Goal: Task Accomplishment & Management: Manage account settings

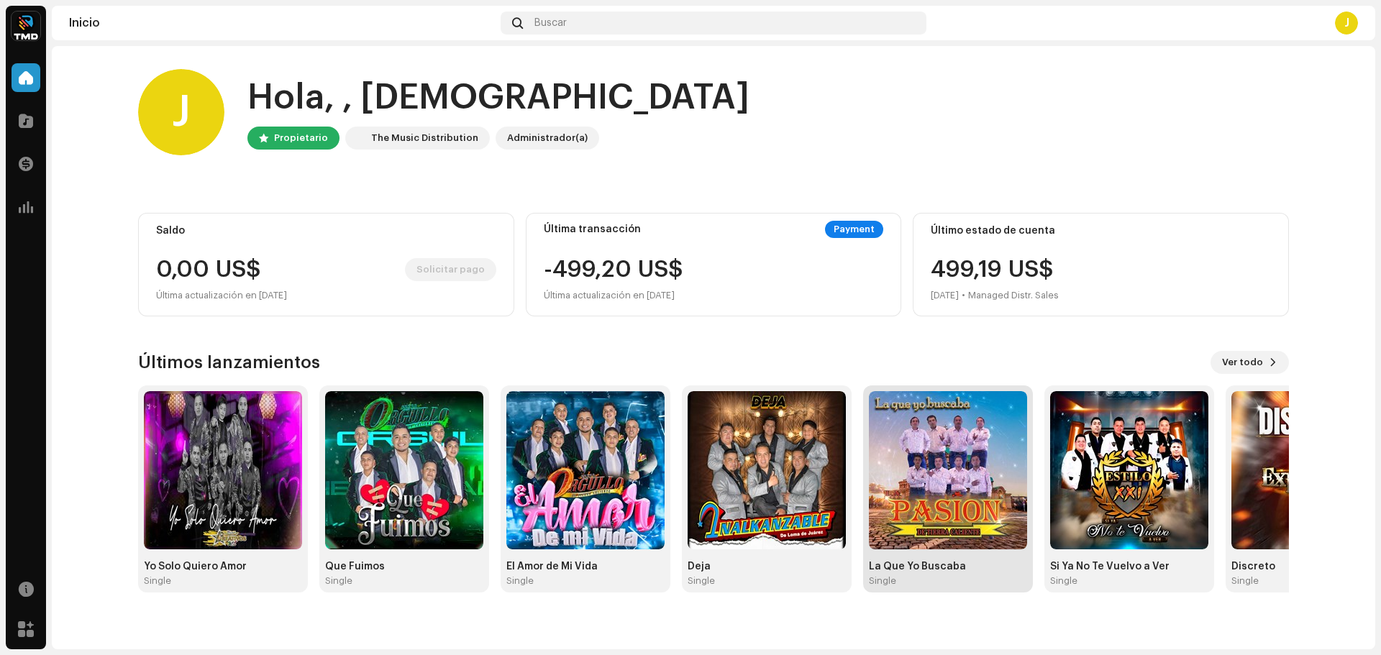
click at [966, 476] on img at bounding box center [948, 470] width 158 height 158
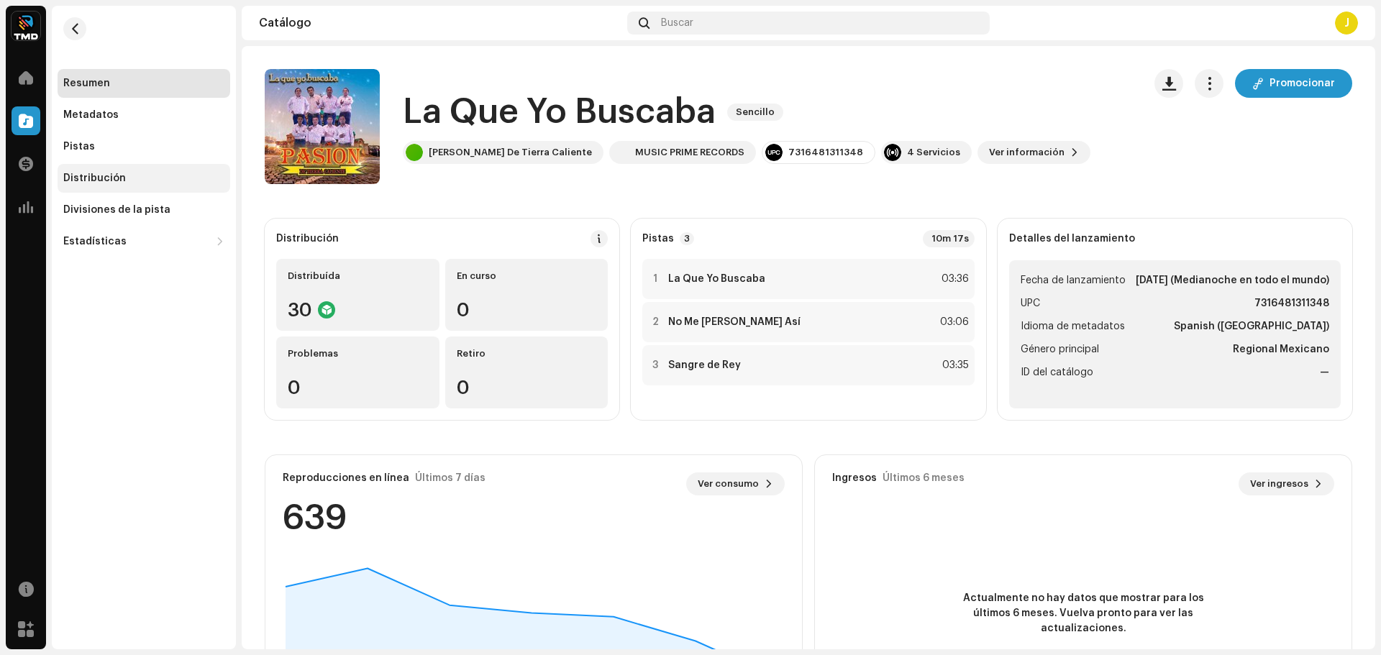
click at [109, 169] on div "Distribución" at bounding box center [144, 178] width 173 height 29
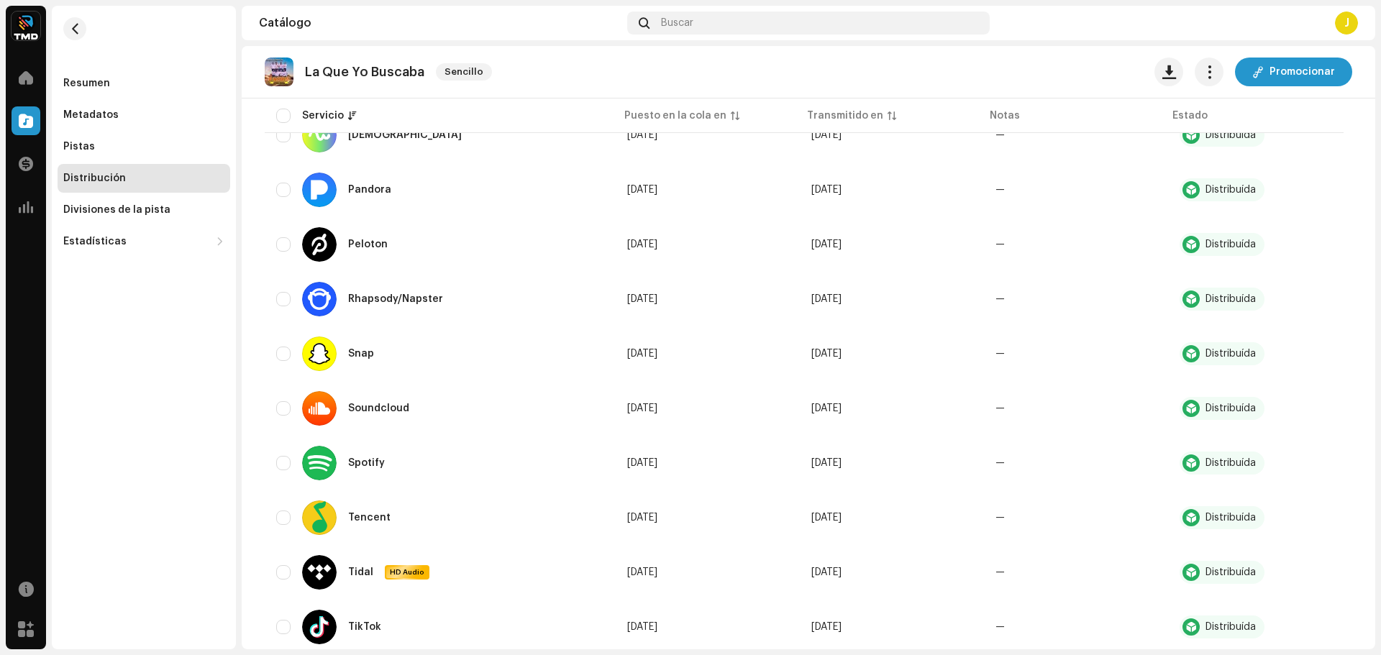
scroll to position [1196, 0]
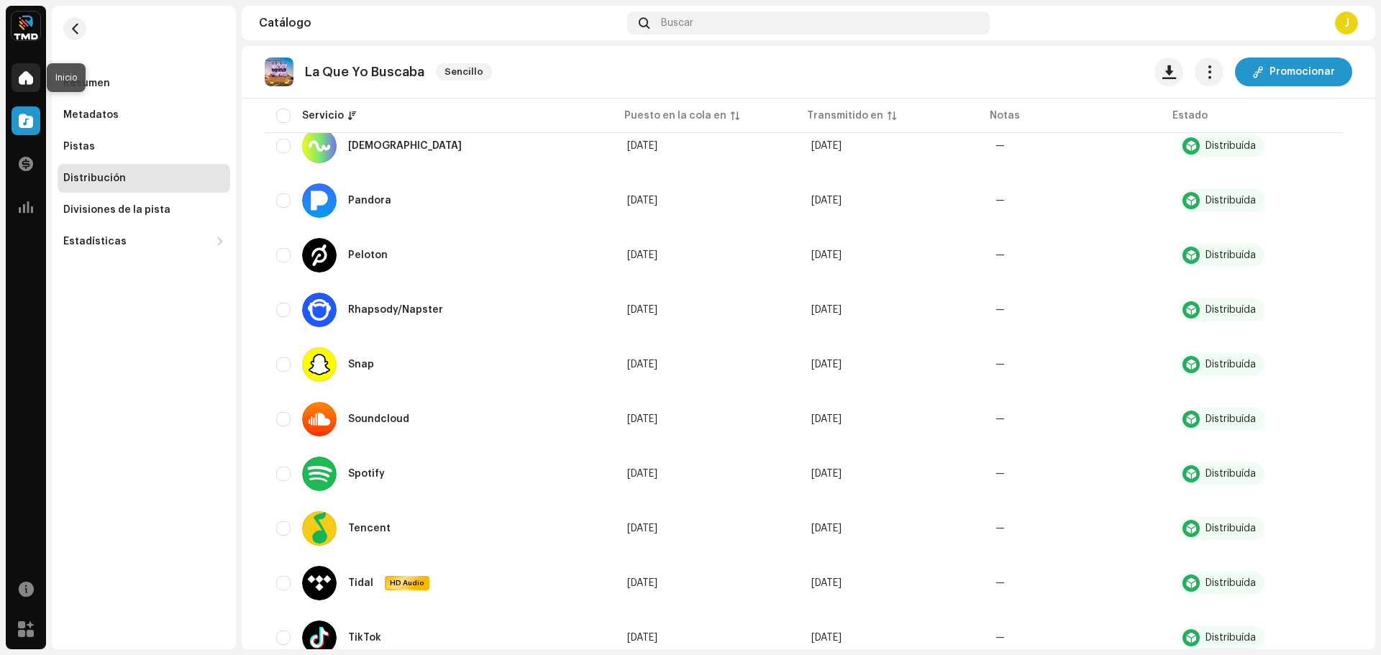
click at [27, 65] on div at bounding box center [26, 77] width 29 height 29
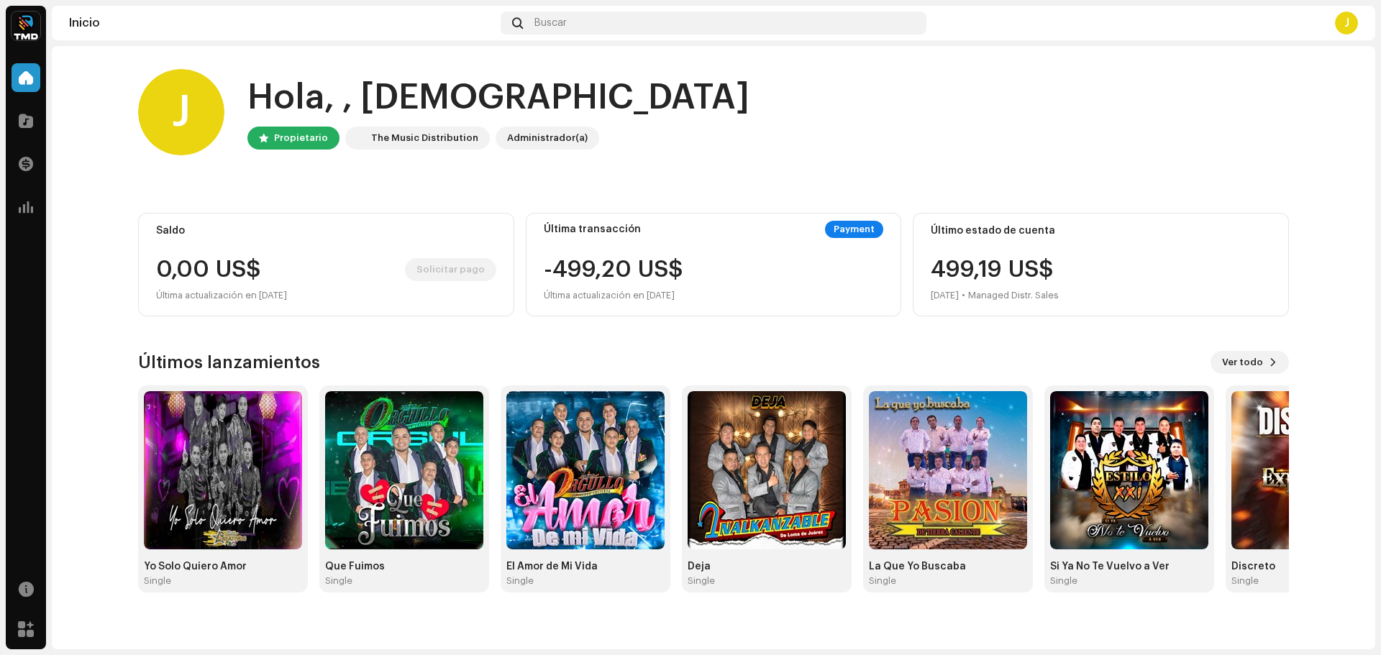
click at [1335, 24] on div "J" at bounding box center [1346, 23] width 23 height 23
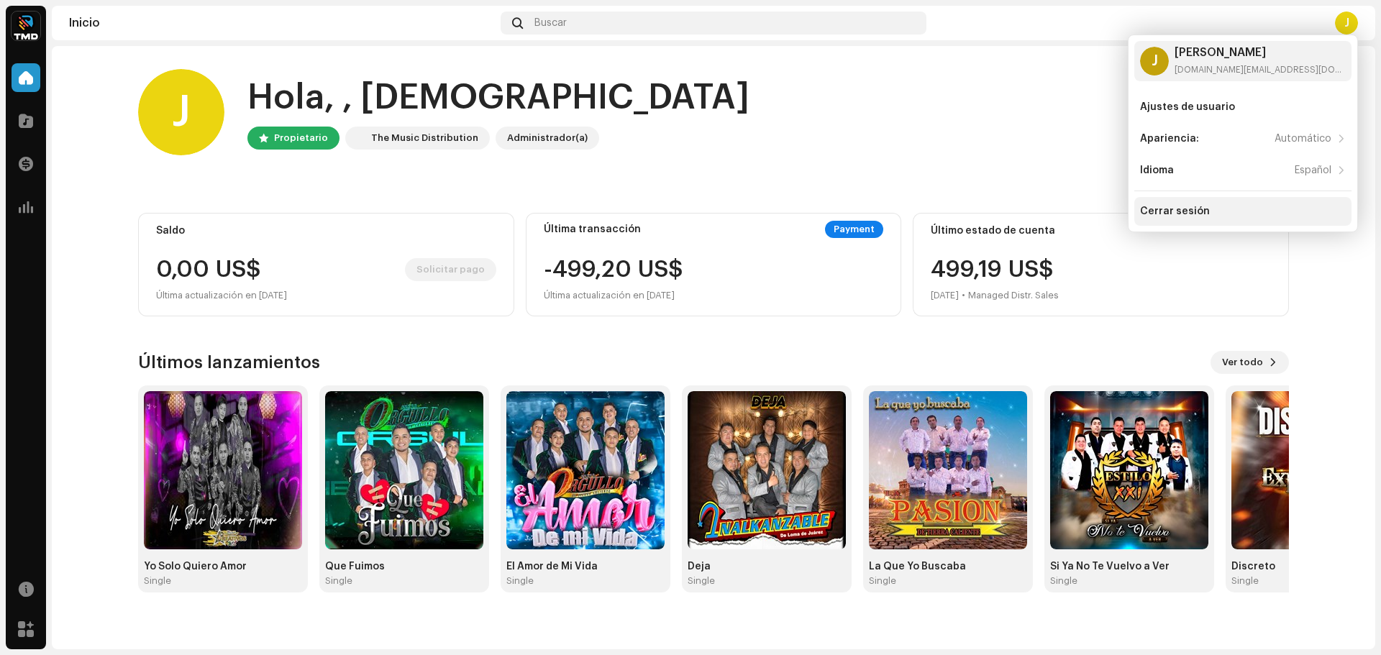
click at [1187, 216] on div "Cerrar sesión" at bounding box center [1175, 212] width 70 height 12
